Goal: Navigation & Orientation: Find specific page/section

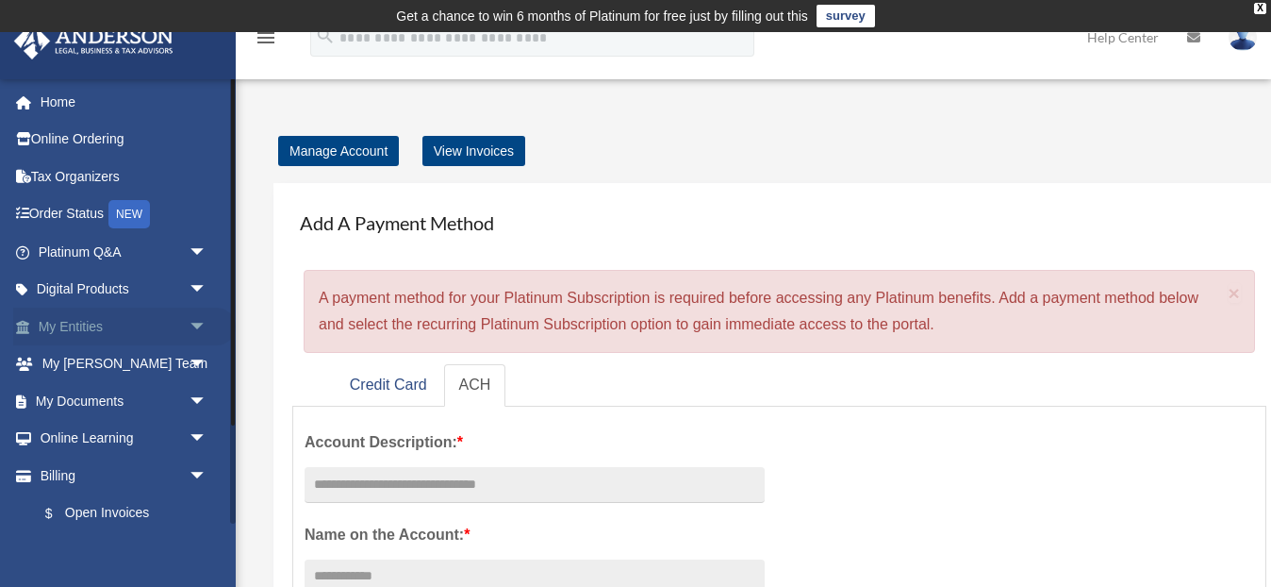
click at [197, 323] on span "arrow_drop_down" at bounding box center [208, 326] width 38 height 39
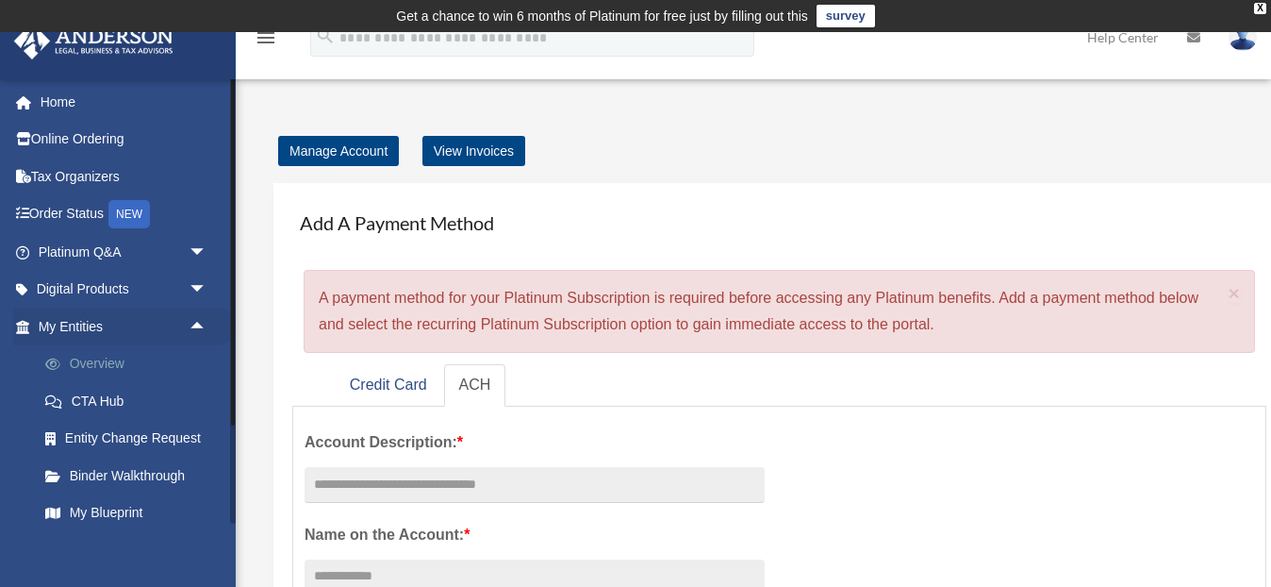
click at [123, 358] on link "Overview" at bounding box center [130, 364] width 209 height 38
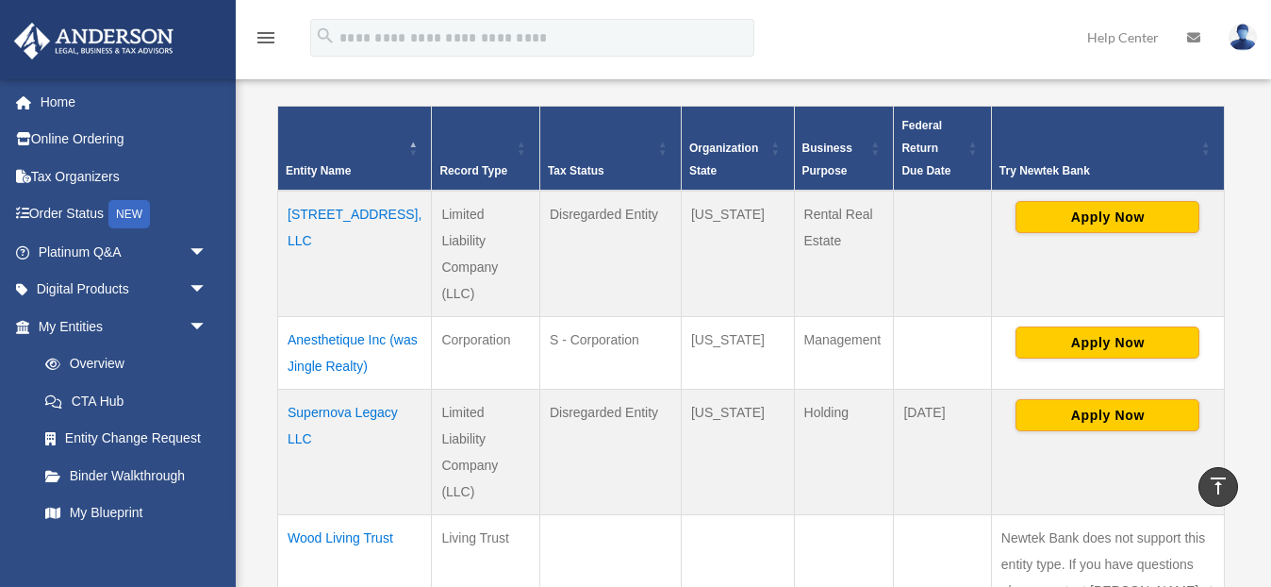
scroll to position [392, 0]
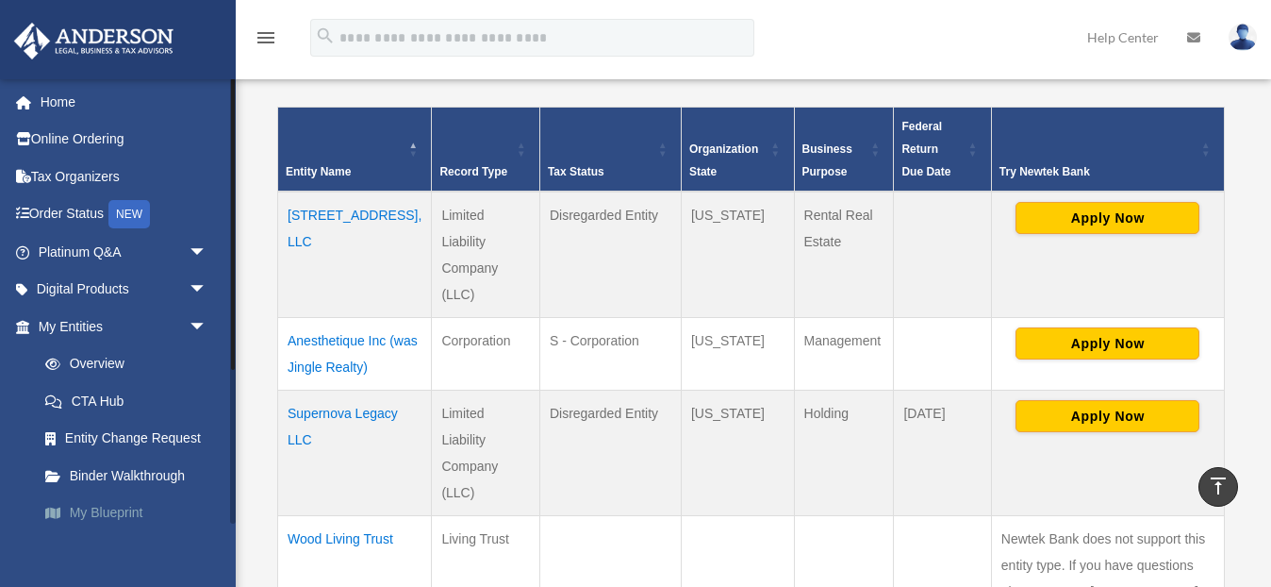
click at [97, 514] on link "My Blueprint" at bounding box center [130, 513] width 209 height 38
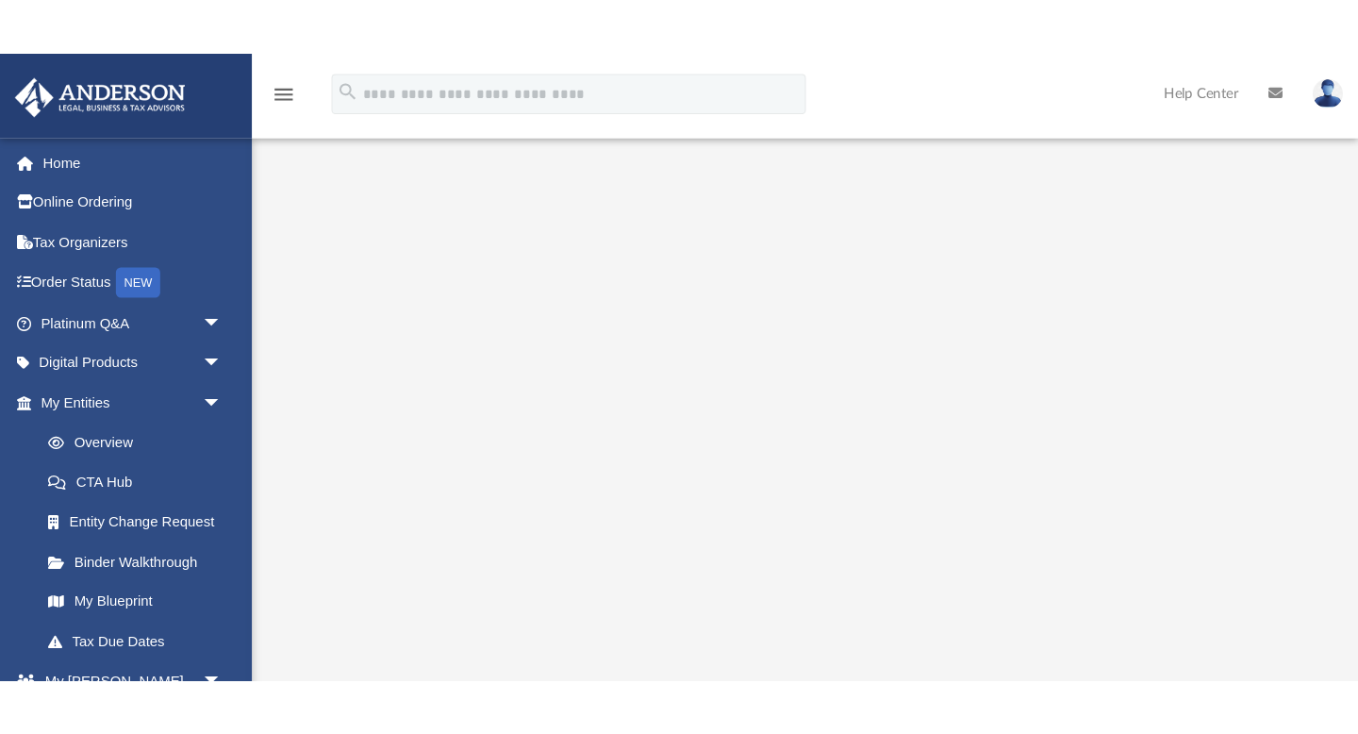
scroll to position [91, 0]
